Goal: Task Accomplishment & Management: Use online tool/utility

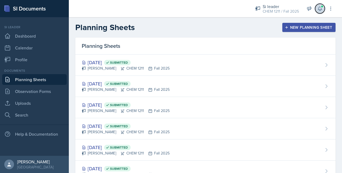
click at [321, 8] on icon at bounding box center [319, 8] width 5 height 5
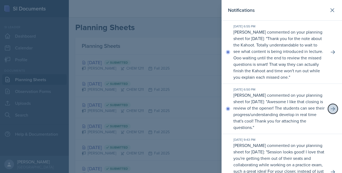
click at [328, 114] on button at bounding box center [333, 109] width 10 height 10
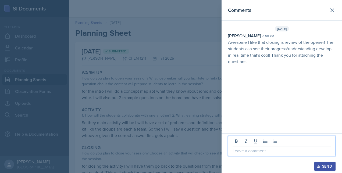
click at [247, 149] on p at bounding box center [282, 151] width 98 height 6
click at [243, 56] on p "Awesome I like that closing is review of the opener! The students can see their…" at bounding box center [282, 52] width 108 height 26
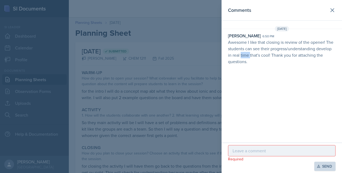
click at [243, 56] on p "Awesome I like that closing is review of the opener! The students can see their…" at bounding box center [282, 52] width 108 height 26
drag, startPoint x: 243, startPoint y: 56, endPoint x: 242, endPoint y: 62, distance: 6.0
click at [242, 62] on p "Awesome I like that closing is review of the opener! The students can see their…" at bounding box center [282, 52] width 108 height 26
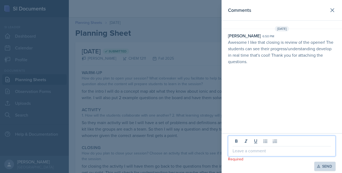
click at [246, 150] on p at bounding box center [282, 151] width 98 height 6
